Goal: Find specific page/section: Find specific page/section

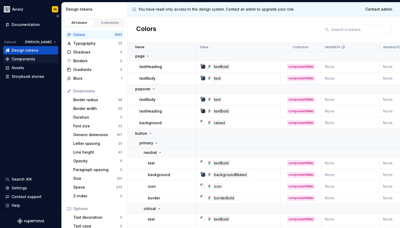
click at [35, 56] on div "Components" at bounding box center [30, 58] width 51 height 5
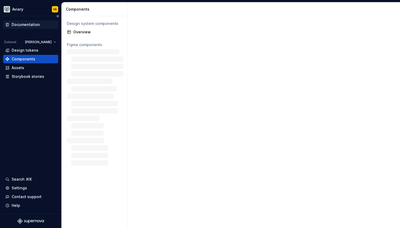
click at [26, 23] on div "Documentation" at bounding box center [26, 24] width 28 height 5
